Goal: Information Seeking & Learning: Learn about a topic

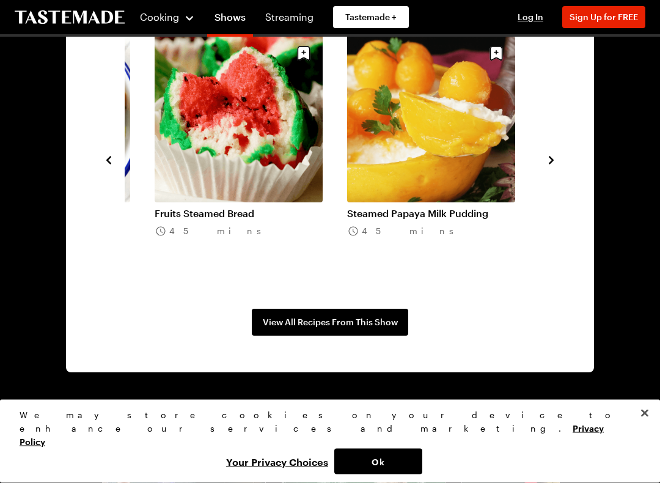
scroll to position [936, 0]
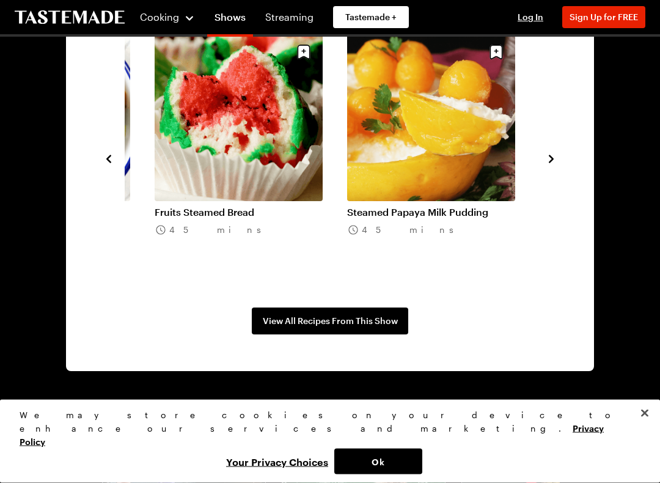
click at [363, 320] on span "View All Recipes From This Show" at bounding box center [330, 321] width 135 height 12
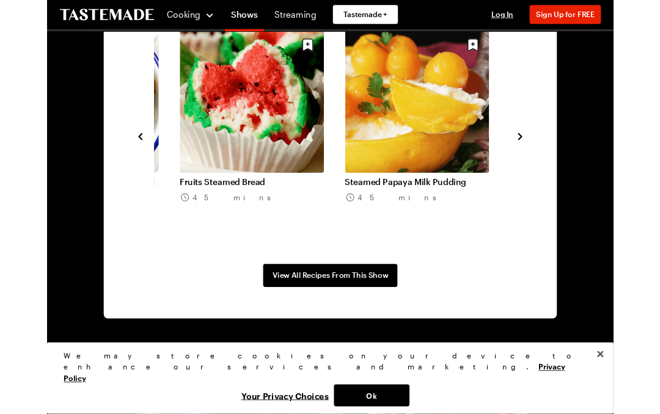
scroll to position [971, 0]
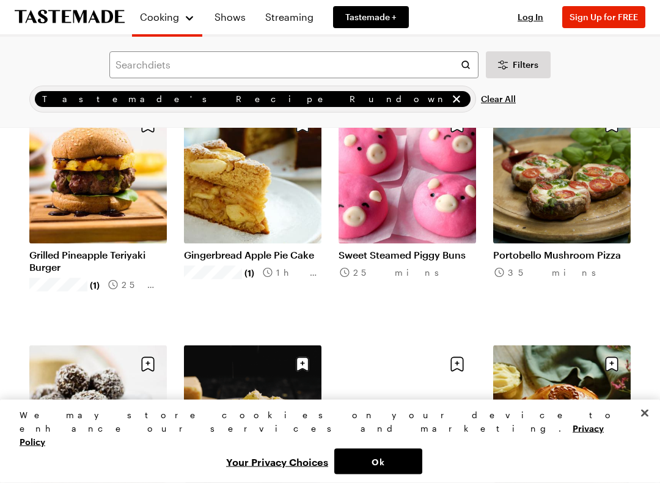
scroll to position [6373, 0]
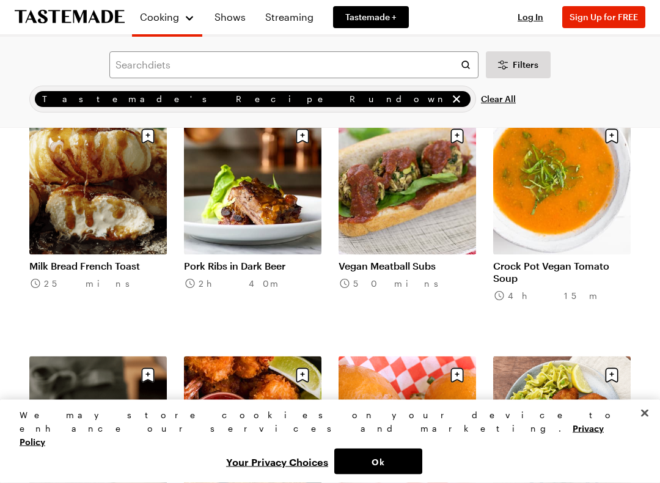
scroll to position [13049, 0]
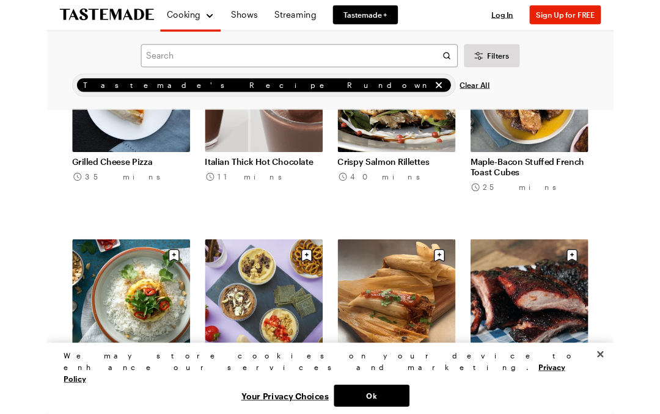
scroll to position [14917, 0]
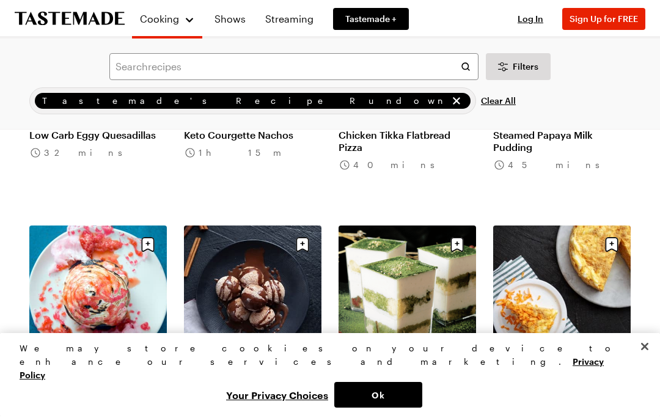
scroll to position [19147, 0]
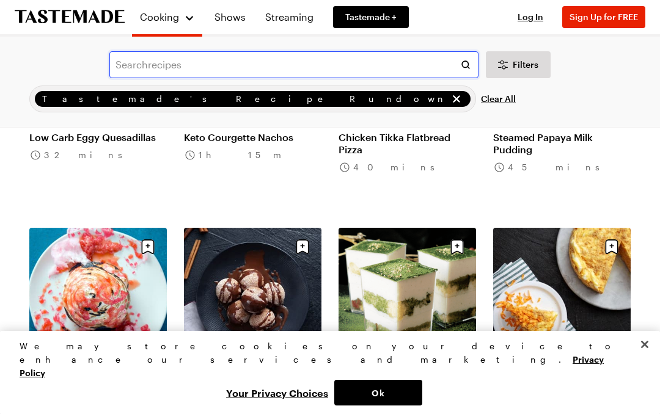
click at [142, 68] on input "text" at bounding box center [293, 64] width 369 height 27
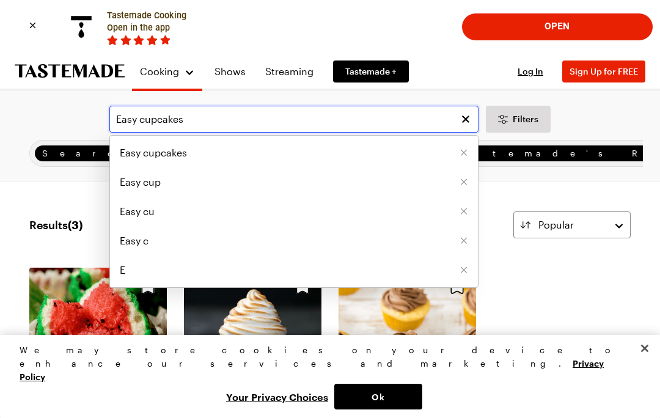
click at [440, 120] on input "Easy cupcakes" at bounding box center [293, 119] width 369 height 27
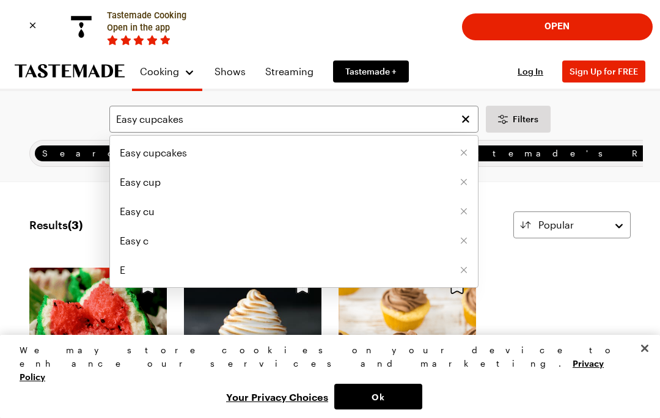
click at [600, 120] on div "Easy cupcakes Easy cupcakes Easy cup Easy cu Easy c E Filters" at bounding box center [329, 119] width 625 height 27
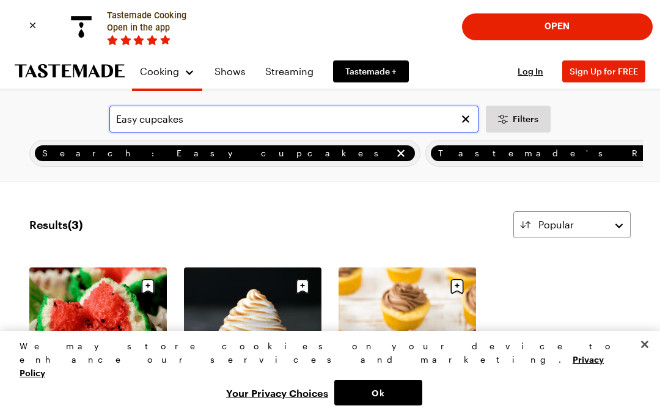
click at [204, 129] on input "Easy cupcakes" at bounding box center [293, 119] width 369 height 27
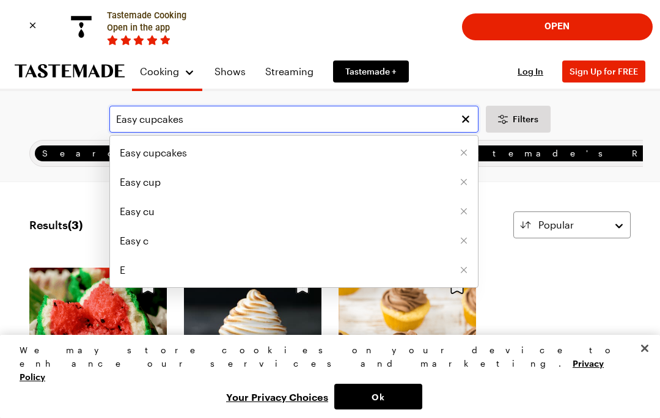
click at [147, 119] on input "Easy cupcakes" at bounding box center [293, 119] width 369 height 27
click at [384, 125] on input "Owl cupcakes" at bounding box center [293, 119] width 369 height 27
type input "Owl cupcakes"
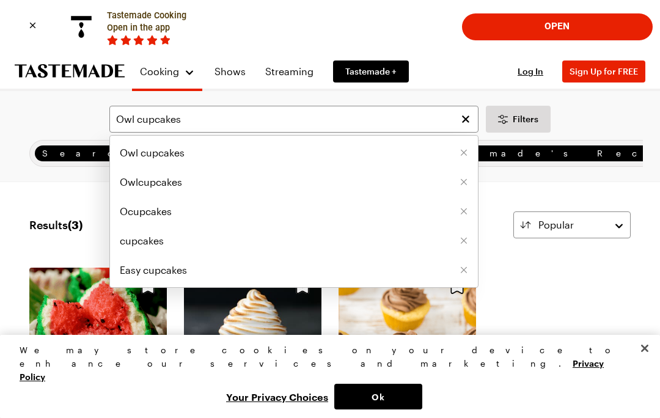
click at [533, 123] on span "Filters" at bounding box center [525, 119] width 26 height 12
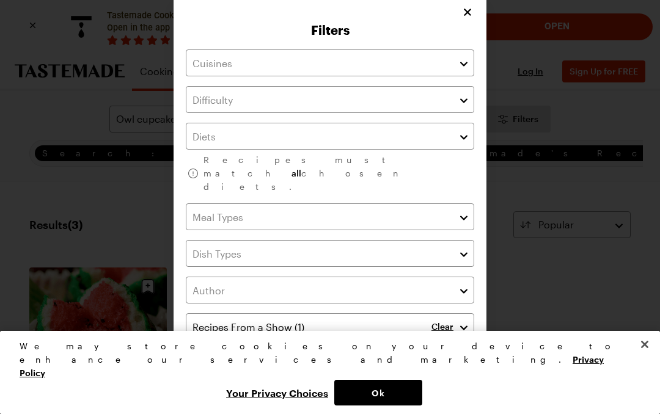
scroll to position [5, 0]
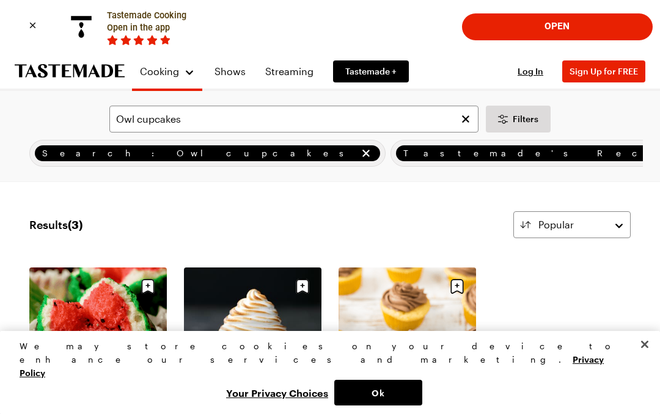
click at [46, 162] on div "Search: Owl cupcakes" at bounding box center [207, 153] width 356 height 27
click at [70, 163] on div "Search: Owl cupcakes" at bounding box center [207, 153] width 356 height 27
click at [75, 158] on span "Search: Owl cupcakes" at bounding box center [199, 153] width 315 height 13
click at [65, 158] on span "Search: Owl cupcakes" at bounding box center [199, 153] width 315 height 13
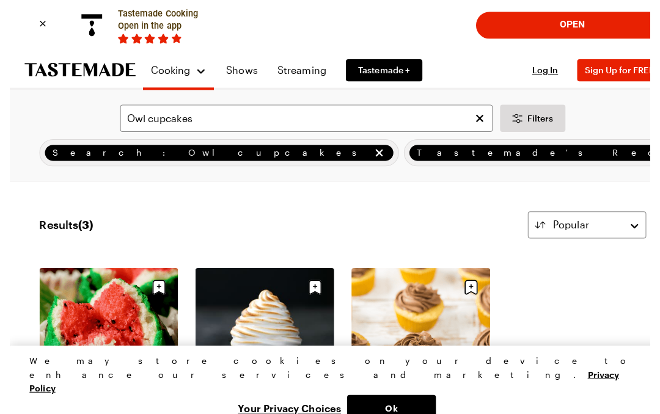
scroll to position [0, 0]
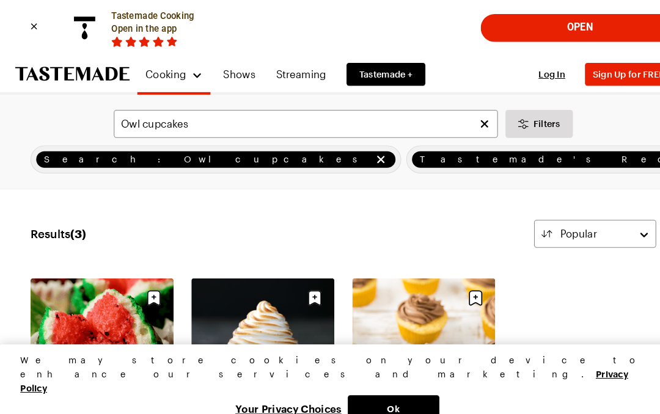
click at [403, 158] on span "Tastemade's Recipe Rundown" at bounding box center [605, 153] width 405 height 13
click at [403, 159] on span "Tastemade's Recipe Rundown" at bounding box center [605, 153] width 405 height 13
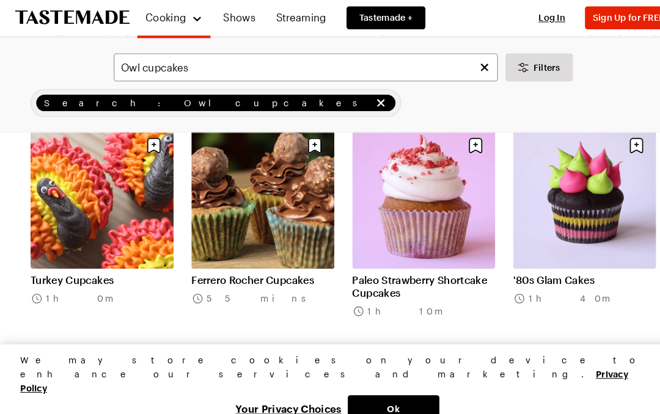
scroll to position [3728, 0]
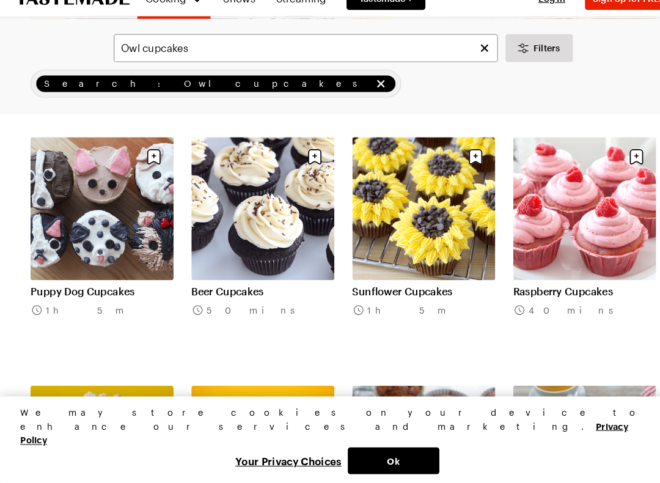
scroll to position [4656, 0]
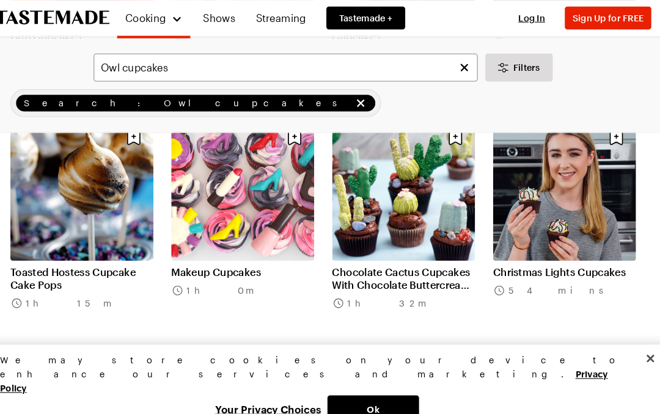
scroll to position [8032, 0]
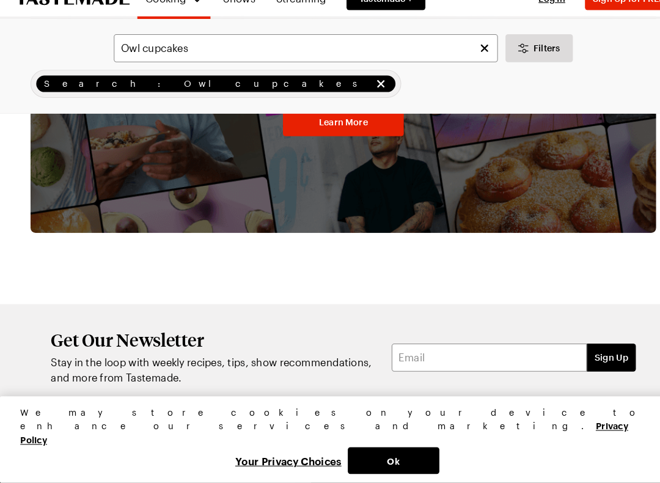
scroll to position [9596, 0]
